Goal: Book appointment/travel/reservation: Book appointment/travel/reservation

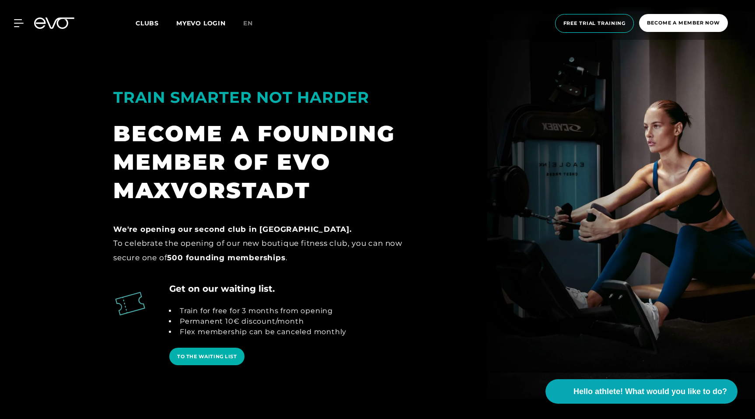
scroll to position [1471, 0]
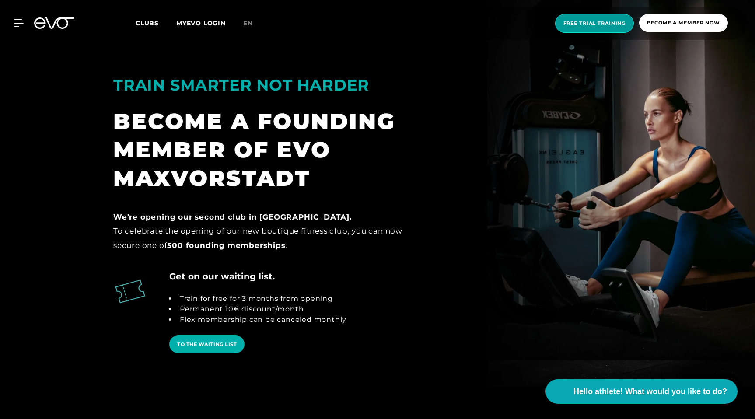
click at [607, 24] on font "Free trial training" at bounding box center [595, 23] width 63 height 6
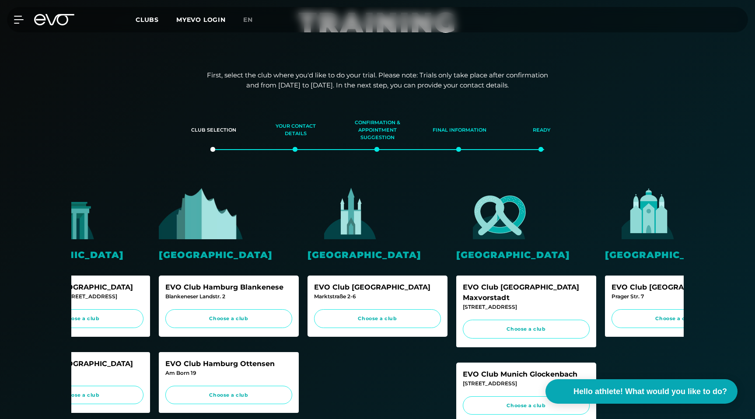
scroll to position [77, 0]
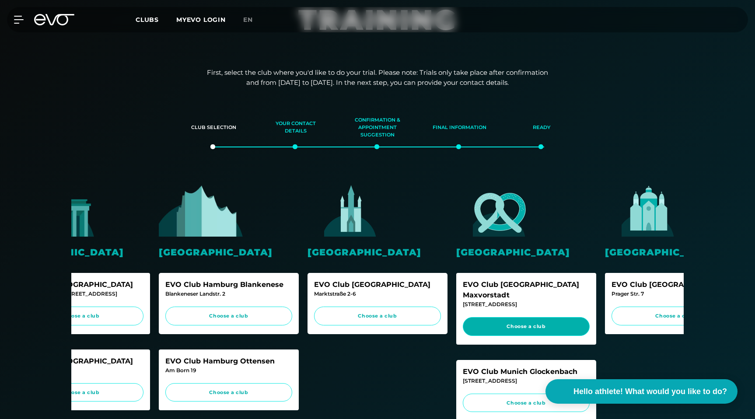
click at [508, 323] on font "Choose a club" at bounding box center [526, 326] width 39 height 6
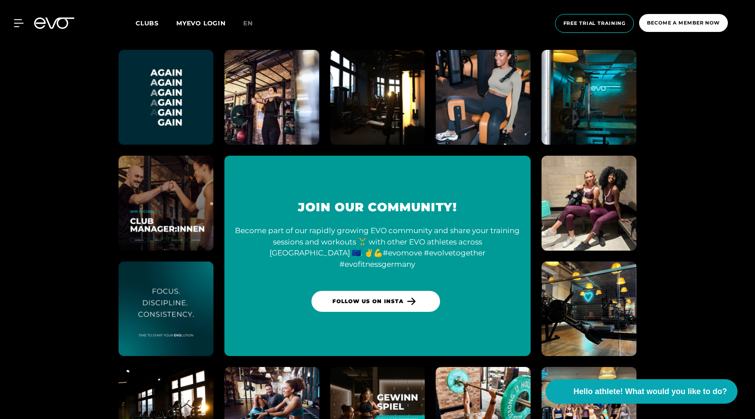
scroll to position [2460, 0]
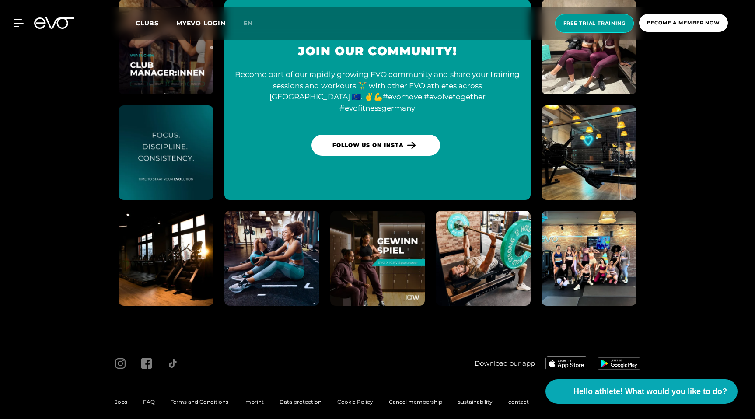
click at [589, 25] on font "Free trial training" at bounding box center [595, 23] width 63 height 6
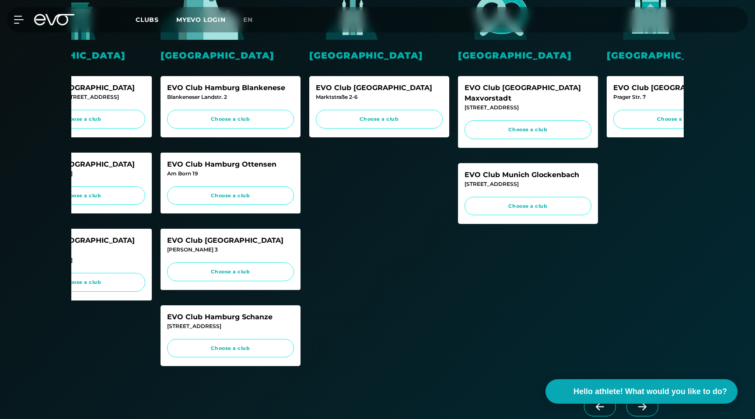
scroll to position [0, 219]
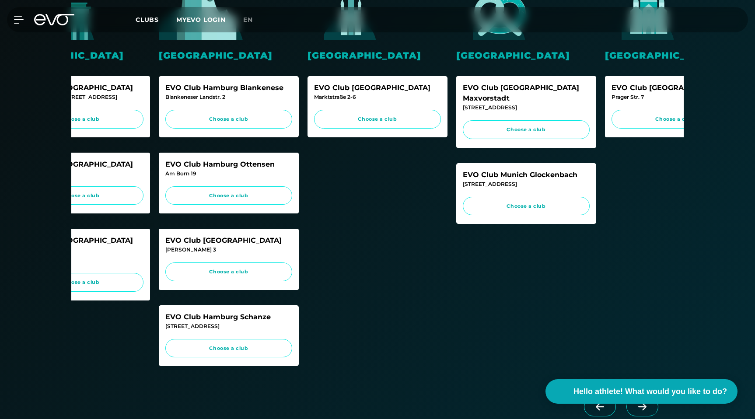
click at [539, 91] on font "EVO Club [GEOGRAPHIC_DATA] Maxvorstadt" at bounding box center [521, 93] width 116 height 19
click at [502, 125] on span "Choose a club" at bounding box center [526, 129] width 127 height 19
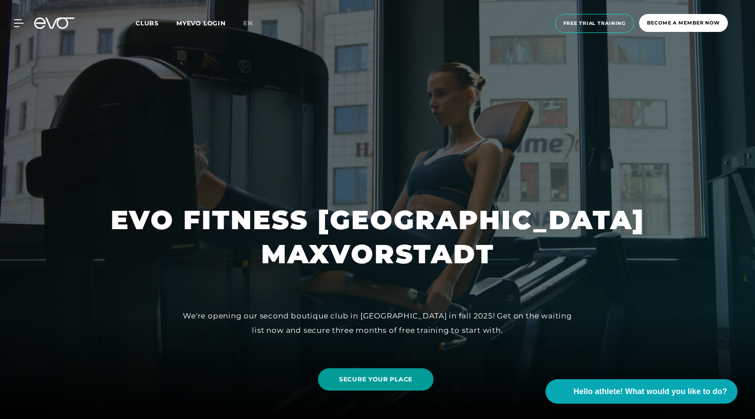
click at [394, 376] on font "SECURE YOUR PLACE" at bounding box center [376, 379] width 74 height 8
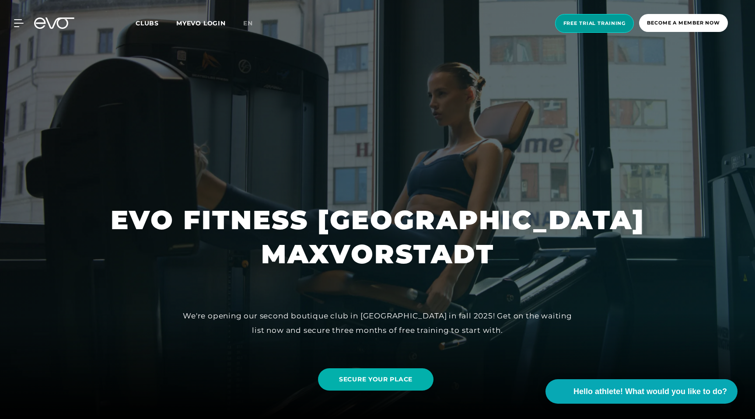
click at [591, 31] on span "Free trial training" at bounding box center [594, 23] width 79 height 19
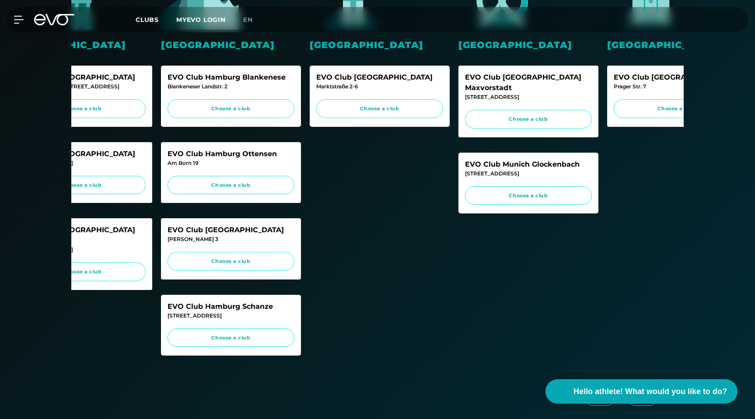
scroll to position [0, 219]
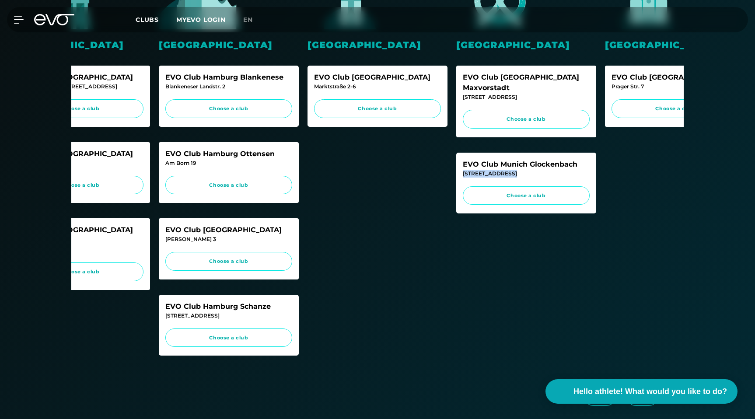
drag, startPoint x: 514, startPoint y: 165, endPoint x: 462, endPoint y: 165, distance: 51.6
click at [462, 165] on div "EVO Club Munich Glockenbach [STREET_ADDRESS] Choose a club" at bounding box center [526, 183] width 140 height 61
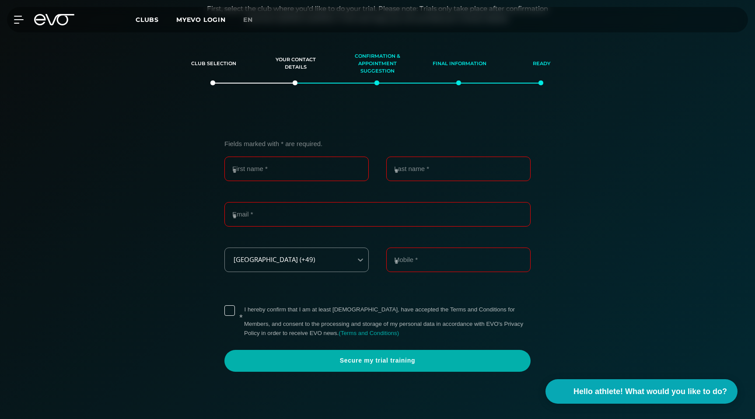
scroll to position [0, 0]
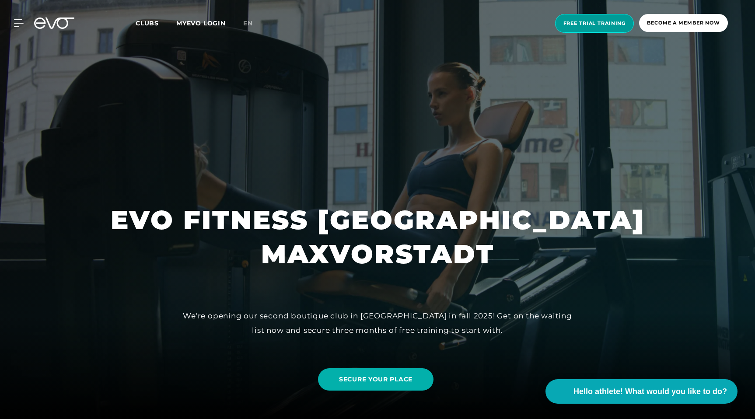
click at [574, 25] on font "Free trial training" at bounding box center [595, 23] width 63 height 6
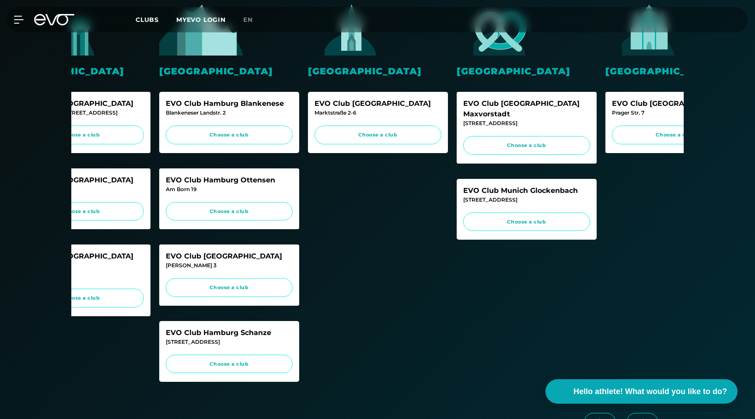
scroll to position [0, 219]
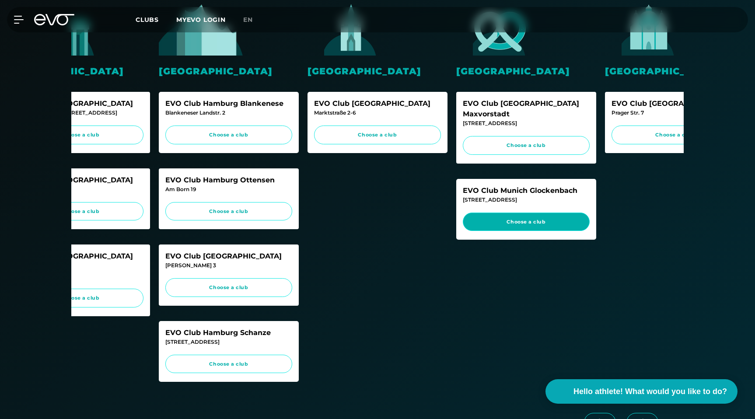
click at [531, 219] on font "Choose a club" at bounding box center [526, 222] width 39 height 6
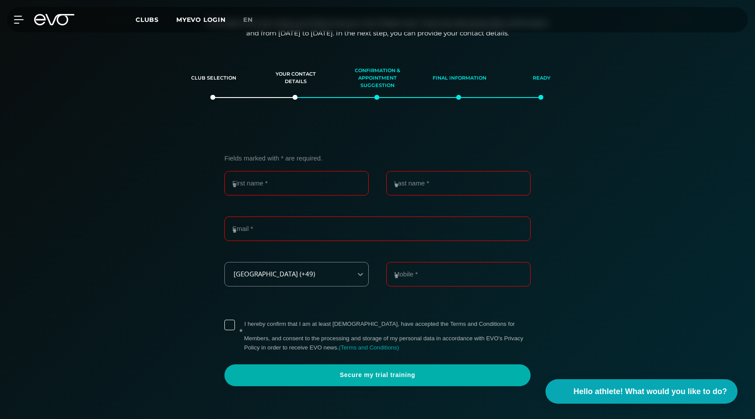
scroll to position [116, 0]
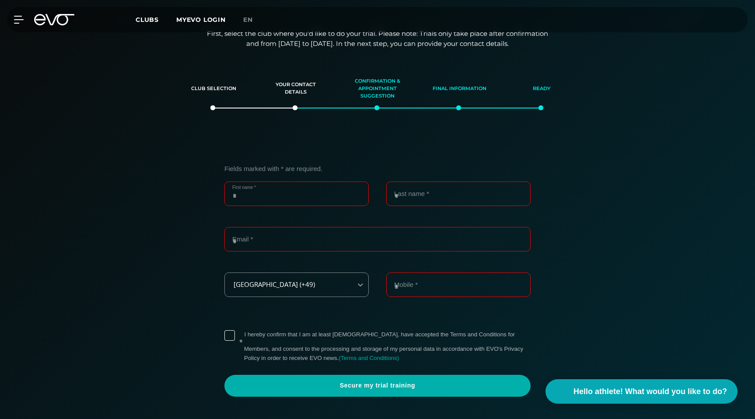
click at [280, 199] on input "First name *" at bounding box center [297, 194] width 144 height 25
type input "*******"
type input "*********"
type input "**********"
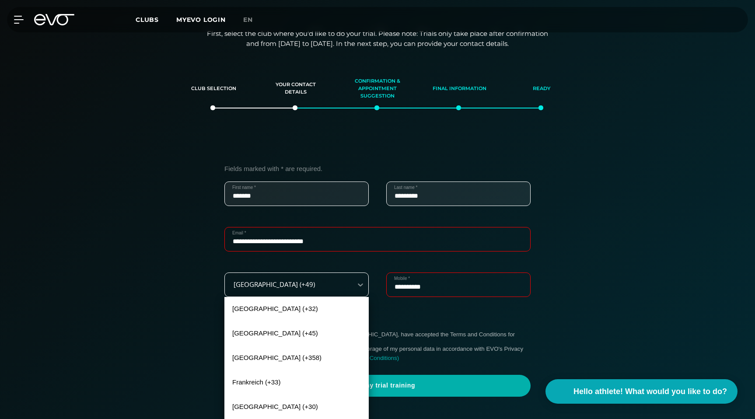
scroll to position [124, 0]
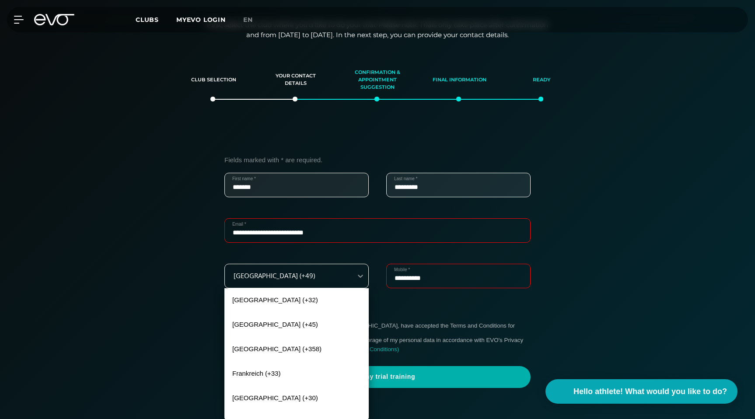
click at [337, 283] on div "[GEOGRAPHIC_DATA] (+49)" at bounding box center [288, 276] width 127 height 20
click at [324, 246] on div "**********" at bounding box center [378, 235] width 306 height 35
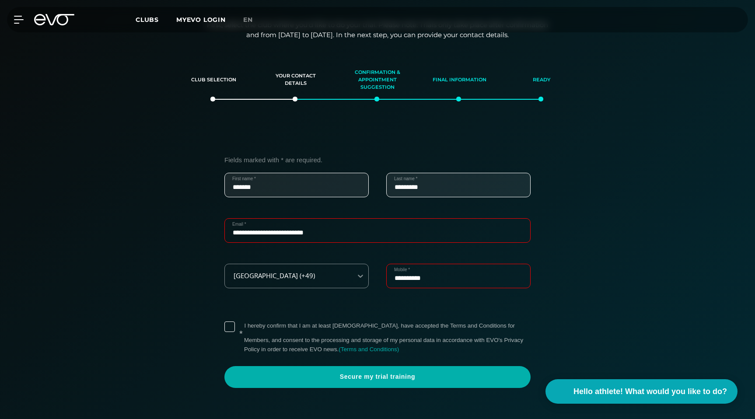
click at [407, 277] on input "**********" at bounding box center [458, 276] width 144 height 25
type input "**********"
click at [244, 323] on label "* I hereby confirm that I am at least [DEMOGRAPHIC_DATA], have accepted the Ter…" at bounding box center [387, 338] width 287 height 32
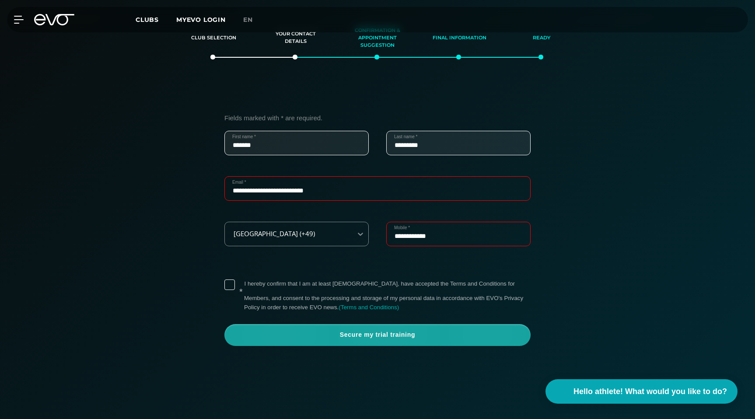
scroll to position [170, 0]
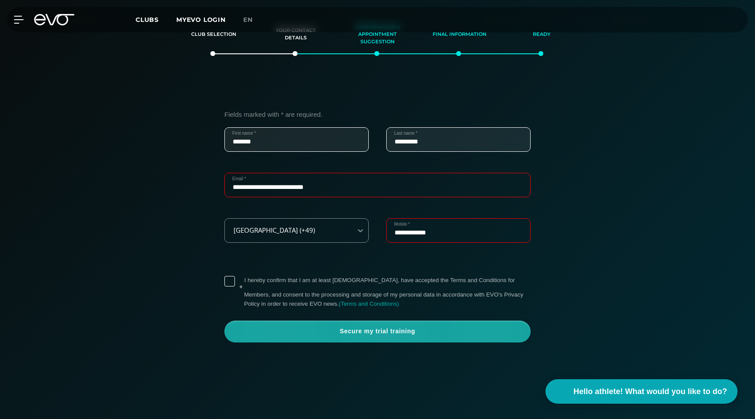
click at [323, 333] on span "Secure my trial training" at bounding box center [378, 331] width 264 height 9
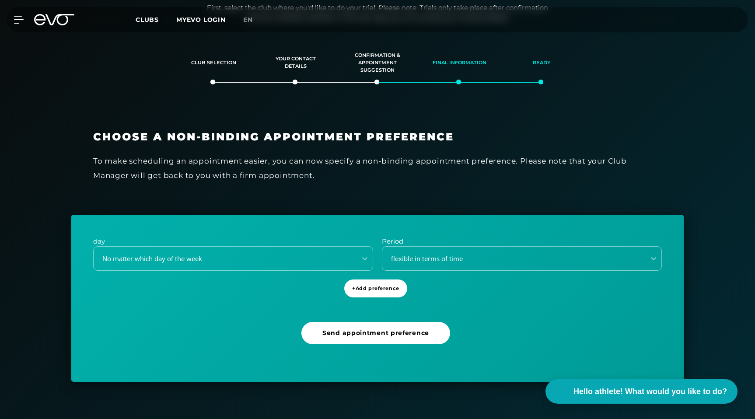
scroll to position [140, 0]
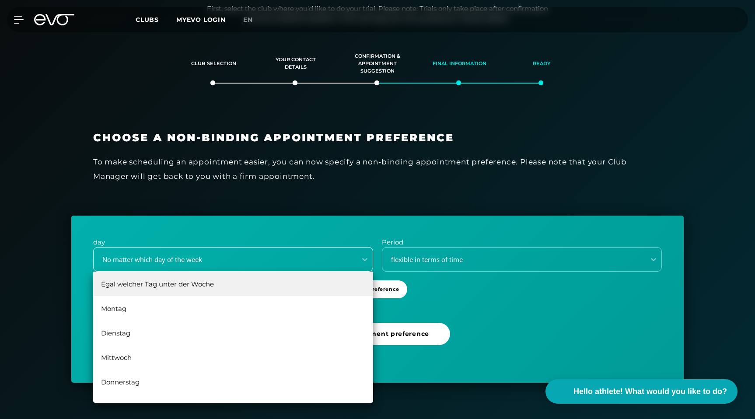
click at [325, 260] on div "No matter which day of the week" at bounding box center [223, 260] width 256 height 10
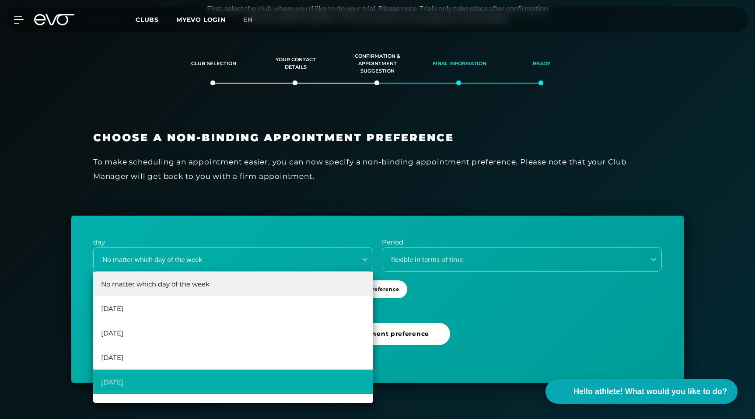
scroll to position [16, 0]
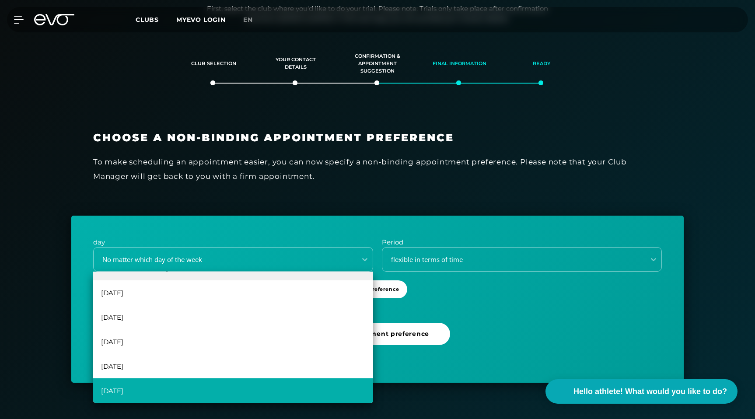
click at [161, 383] on div "[DATE]" at bounding box center [233, 391] width 280 height 25
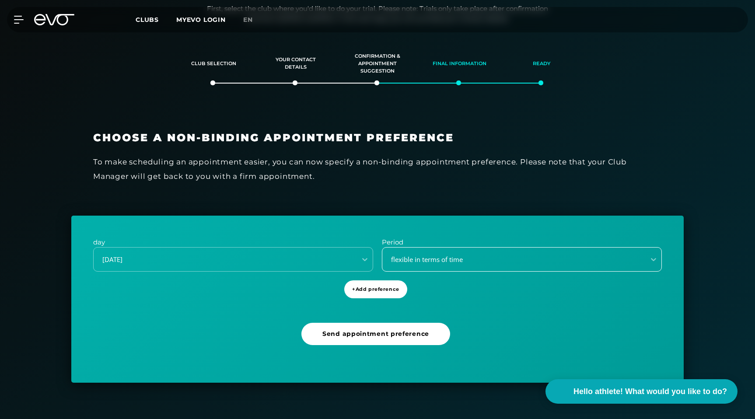
click at [422, 263] on font "flexible in terms of time" at bounding box center [427, 259] width 72 height 9
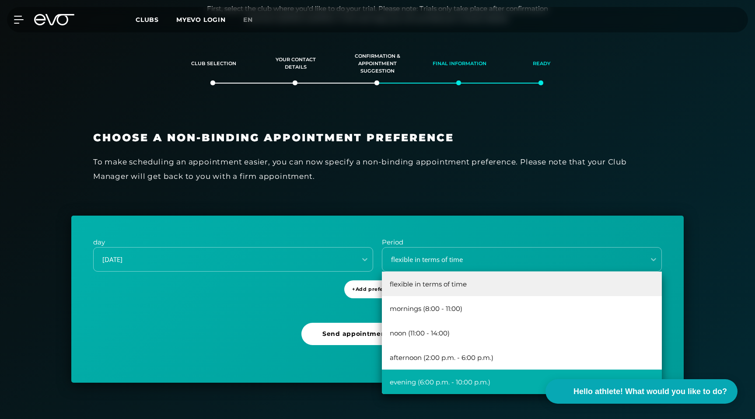
click at [435, 384] on font "evening (6:00 p.m. - 10:00 p.m.)" at bounding box center [440, 382] width 101 height 8
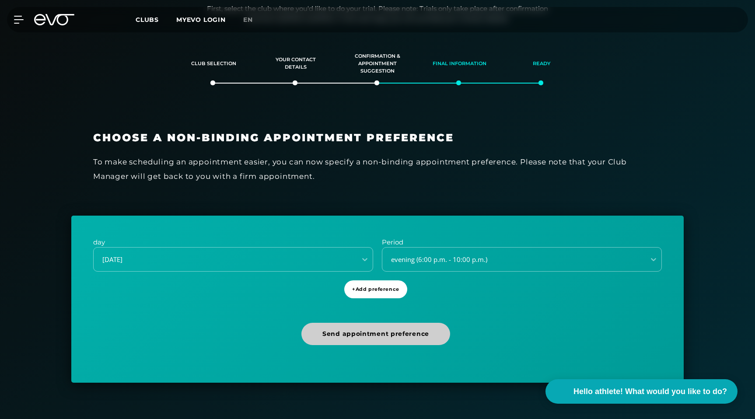
click at [376, 331] on font "Send appointment preference" at bounding box center [376, 334] width 107 height 8
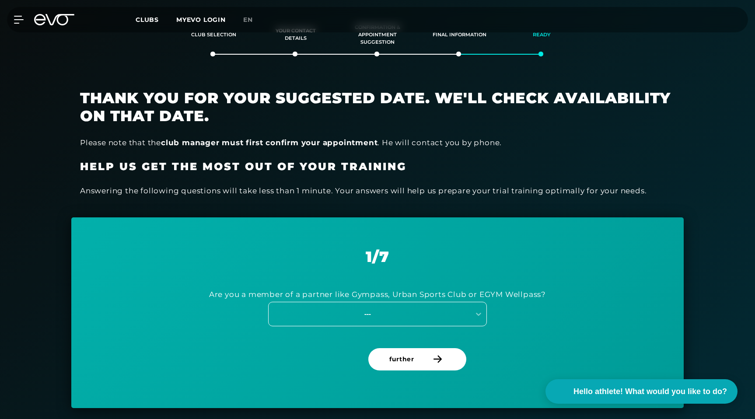
scroll to position [171, 0]
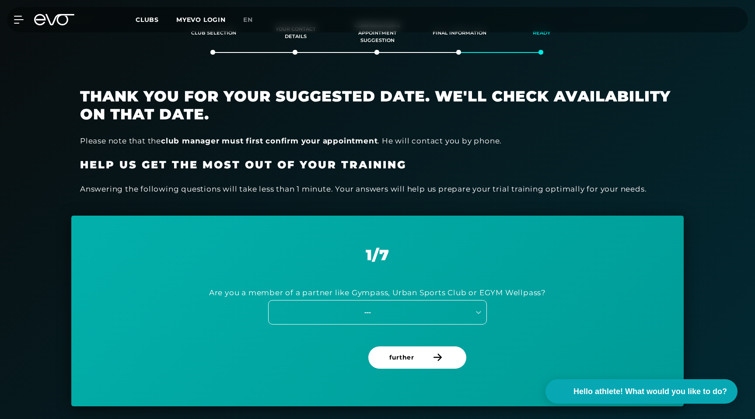
click at [364, 314] on div "---" at bounding box center [368, 312] width 196 height 10
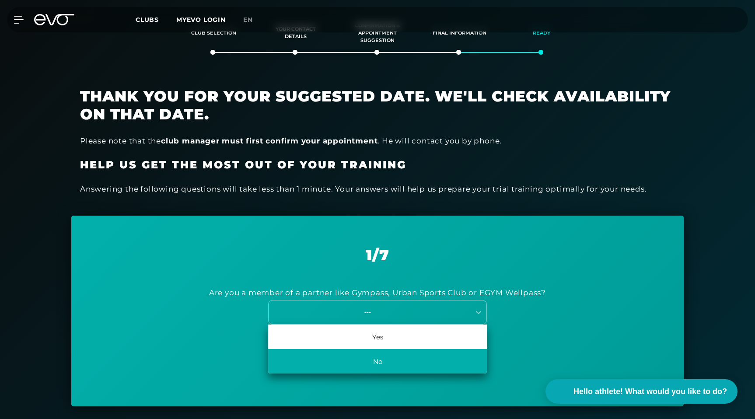
click at [377, 359] on font "No" at bounding box center [377, 362] width 9 height 8
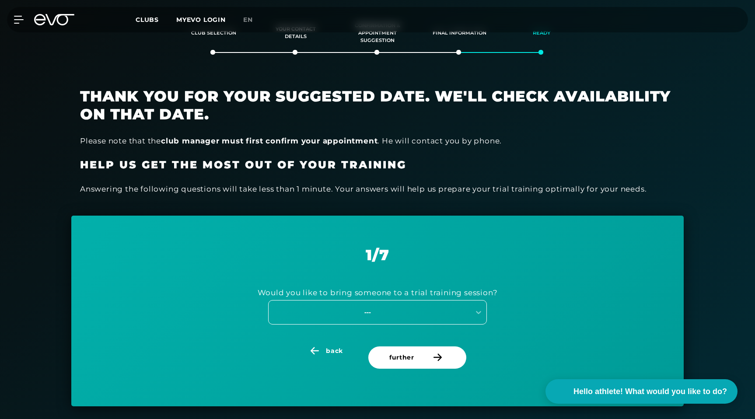
click at [378, 309] on div "---" at bounding box center [368, 312] width 196 height 10
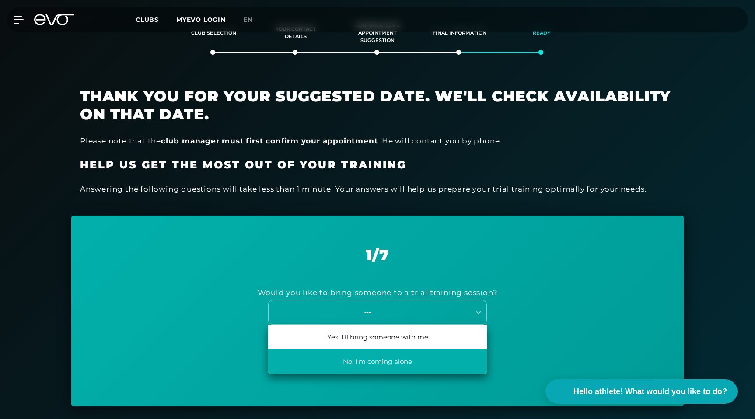
click at [364, 363] on font "No, I'm coming alone" at bounding box center [377, 362] width 69 height 8
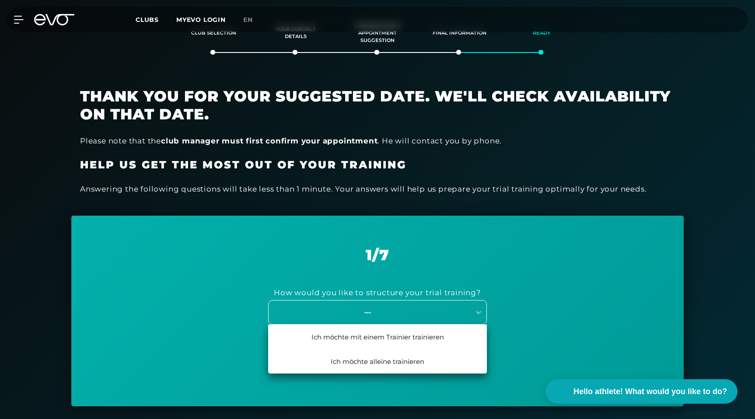
click at [394, 312] on div "---" at bounding box center [368, 312] width 196 height 10
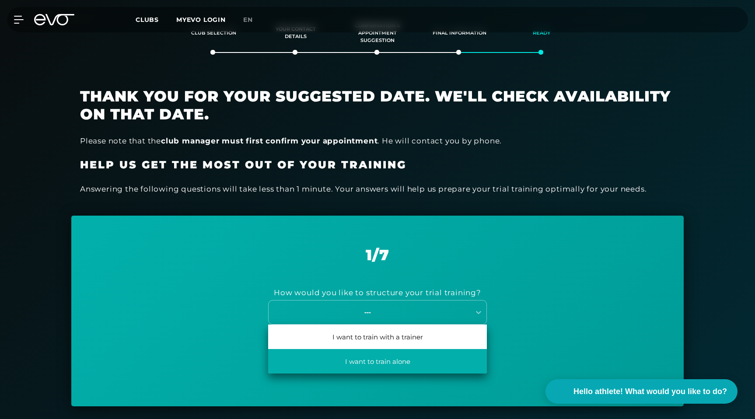
click at [376, 363] on font "I want to train alone" at bounding box center [377, 362] width 65 height 8
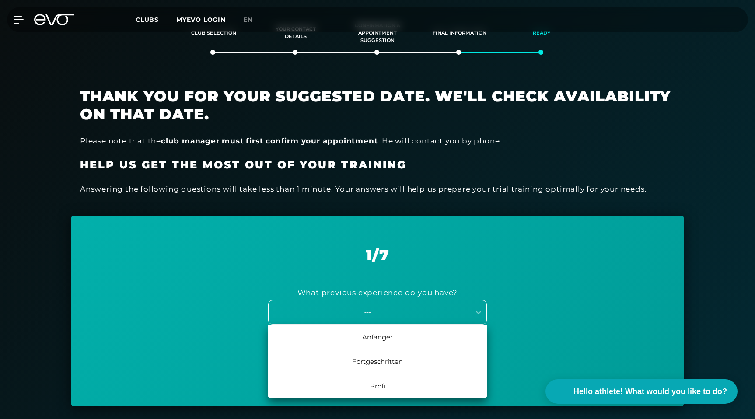
click at [380, 306] on div "---" at bounding box center [377, 312] width 219 height 25
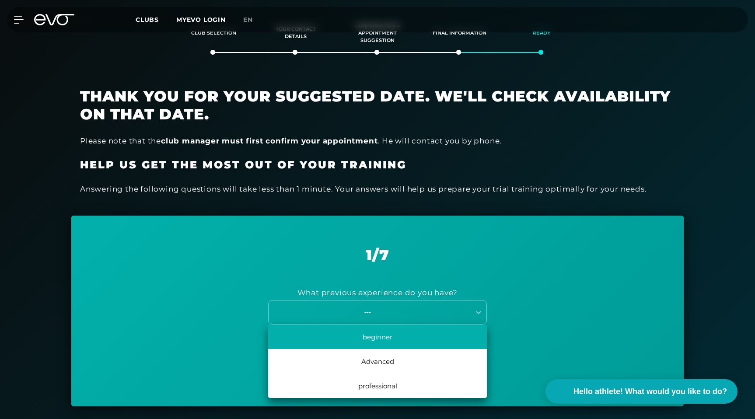
click at [382, 337] on font "beginner" at bounding box center [378, 337] width 30 height 8
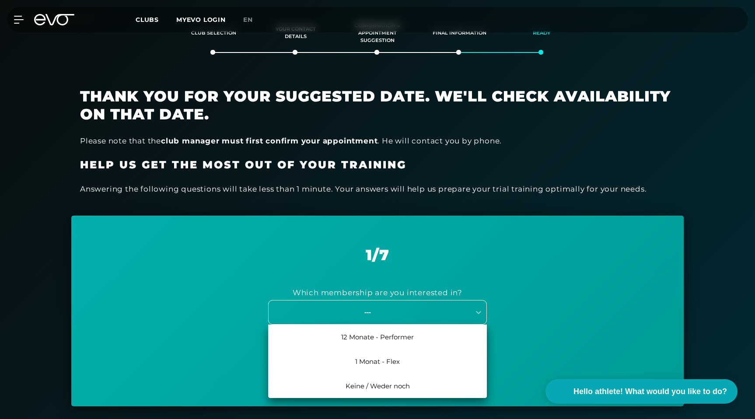
click at [387, 315] on div "---" at bounding box center [368, 312] width 196 height 10
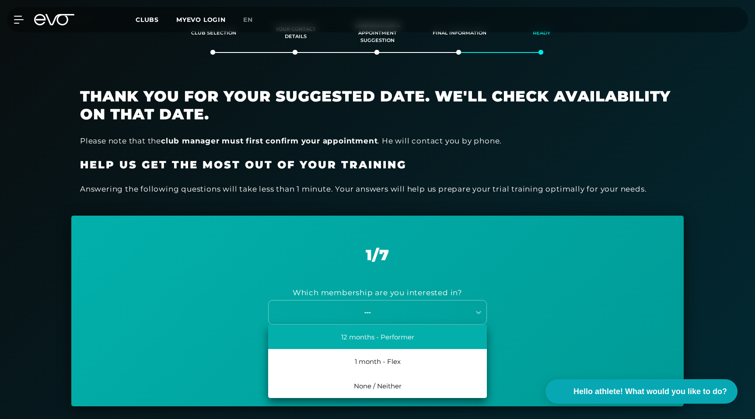
click at [386, 342] on div "12 months - Performer" at bounding box center [377, 337] width 219 height 25
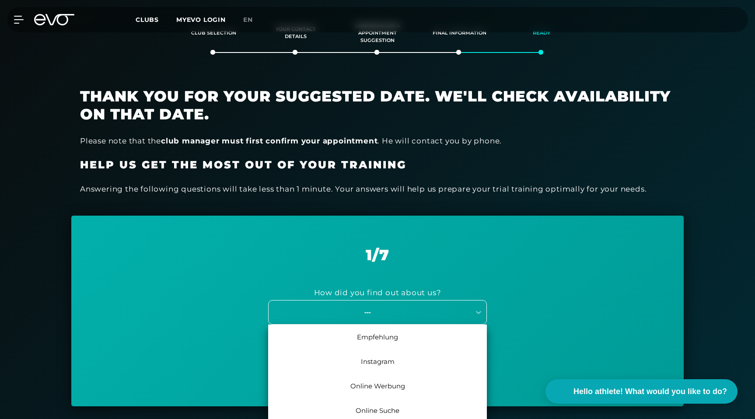
scroll to position [207, 0]
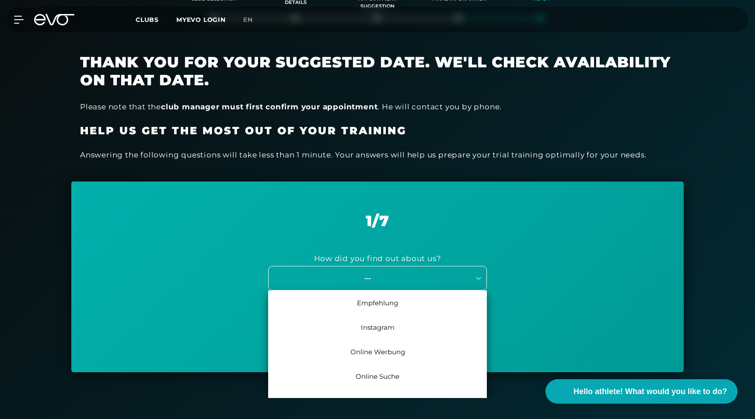
click at [384, 291] on div "Empfehlung, 1 of 7. 7 results available. Use Up and Down to choose options, pre…" at bounding box center [377, 278] width 219 height 25
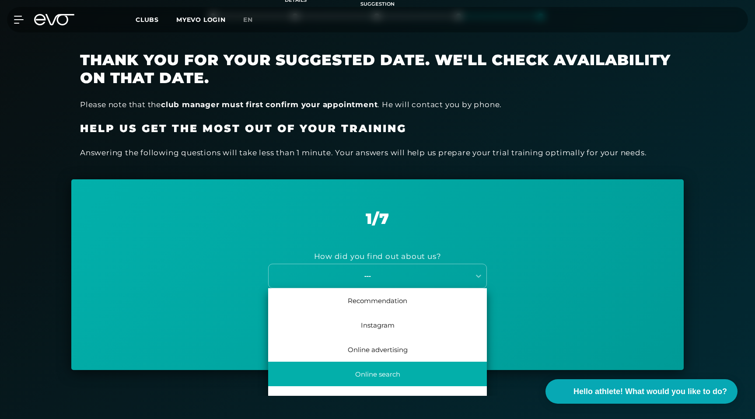
click at [389, 377] on font "Online search" at bounding box center [377, 374] width 45 height 8
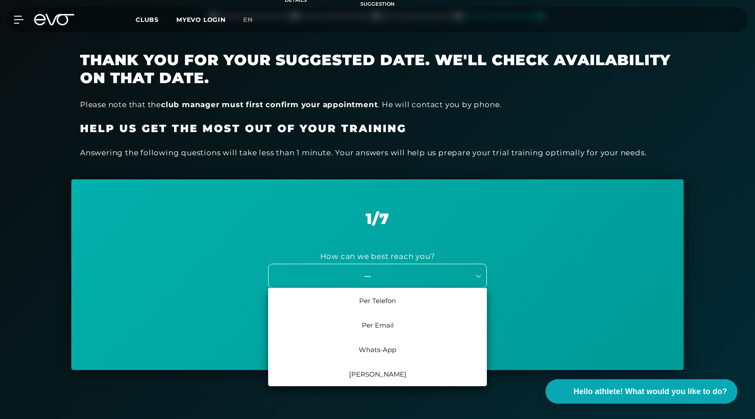
click at [394, 272] on div "---" at bounding box center [368, 276] width 196 height 10
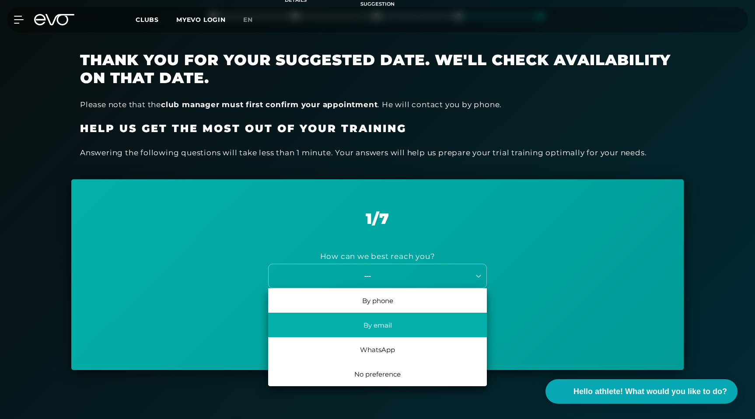
click at [381, 326] on font "By email" at bounding box center [378, 325] width 28 height 8
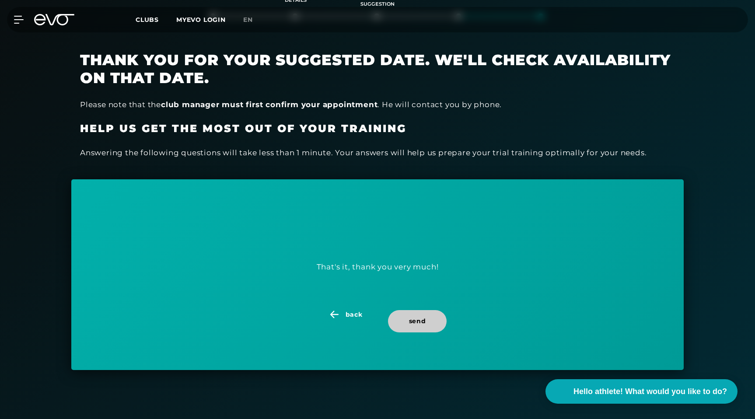
click at [408, 319] on span "send" at bounding box center [417, 321] width 59 height 22
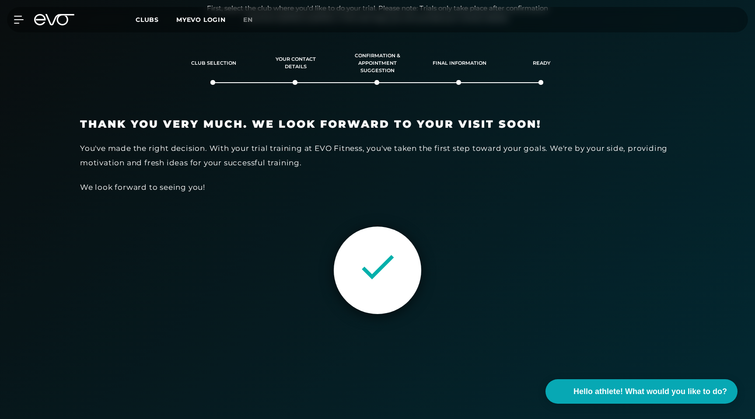
scroll to position [140, 0]
